Goal: Transaction & Acquisition: Purchase product/service

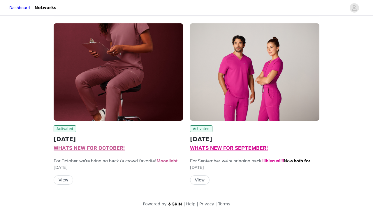
scroll to position [30, 0]
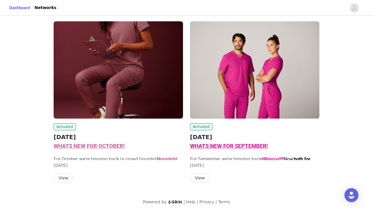
click at [106, 90] on img at bounding box center [119, 69] width 130 height 97
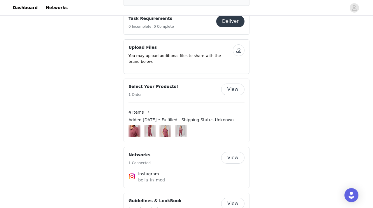
scroll to position [662, 0]
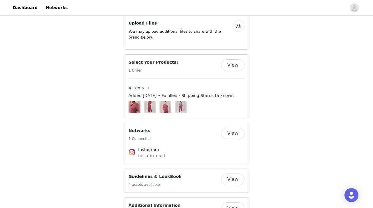
click at [144, 92] on button "button" at bounding box center [148, 87] width 9 height 9
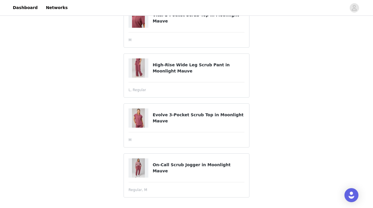
scroll to position [96, 0]
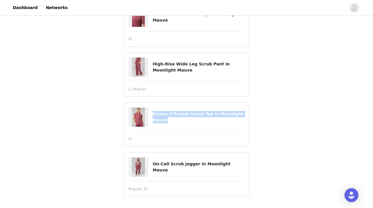
drag, startPoint x: 169, startPoint y: 120, endPoint x: 152, endPoint y: 115, distance: 18.1
click at [152, 115] on div "Evolve 3-Pocket Scrub Top in Moonlight Mauve" at bounding box center [187, 116] width 116 height 19
copy div "Evolve 3-Pocket Scrub Top in Moonlight Mauve"
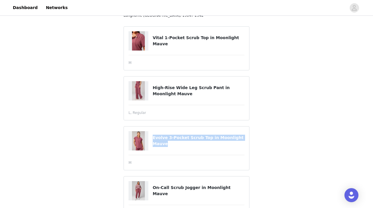
scroll to position [98, 0]
